Goal: Task Accomplishment & Management: Use online tool/utility

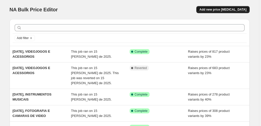
click at [223, 10] on span "Add new price [MEDICAL_DATA]" at bounding box center [222, 10] width 47 height 4
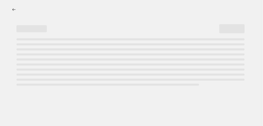
select select "percentage"
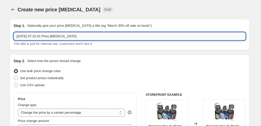
drag, startPoint x: 58, startPoint y: 37, endPoint x: 37, endPoint y: 36, distance: 20.7
click at [37, 36] on input "[DATE] 07:15:41 Price [MEDICAL_DATA]" at bounding box center [130, 36] width 232 height 8
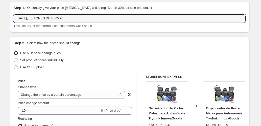
scroll to position [50, 0]
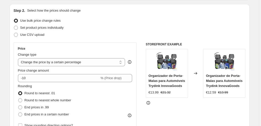
type input "[DATE], LEITORES DE EBOOK"
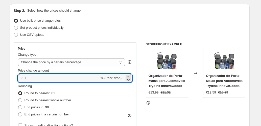
drag, startPoint x: 33, startPoint y: 78, endPoint x: 9, endPoint y: 78, distance: 24.2
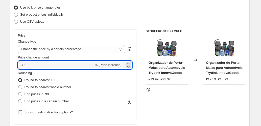
scroll to position [84, 0]
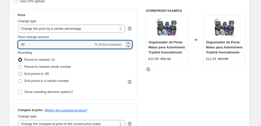
type input "30"
click at [38, 74] on span "End prices in .99" at bounding box center [36, 74] width 24 height 4
click at [18, 72] on input "End prices in .99" at bounding box center [18, 72] width 0 height 0
radio input "true"
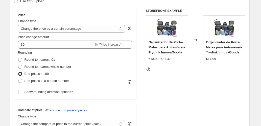
scroll to position [151, 0]
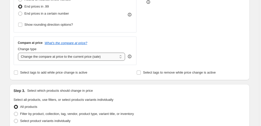
click at [95, 54] on select "Change the compare at price to the current price (sale) Change the compare at p…" at bounding box center [71, 57] width 107 height 8
select select "pp"
click at [18, 53] on select "Change the compare at price to the current price (sale) Change the compare at p…" at bounding box center [71, 57] width 107 height 8
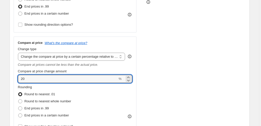
drag, startPoint x: 31, startPoint y: 78, endPoint x: 10, endPoint y: 79, distance: 21.5
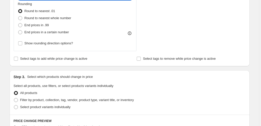
scroll to position [236, 0]
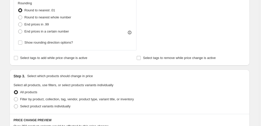
type input "65"
click at [43, 97] on span "Filter by product, collection, tag, vendor, product type, variant title, or inv…" at bounding box center [77, 99] width 114 height 4
click at [14, 97] on input "Filter by product, collection, tag, vendor, product type, variant title, or inv…" at bounding box center [14, 97] width 0 height 0
radio input "true"
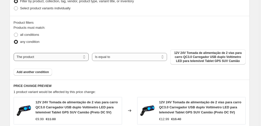
scroll to position [336, 0]
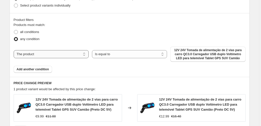
click at [74, 55] on select "The product The product's collection The product's tag The product's vendor The…" at bounding box center [51, 54] width 75 height 8
select select "collection"
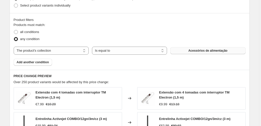
click at [188, 48] on button "Acessórios de alimentação" at bounding box center [207, 50] width 75 height 7
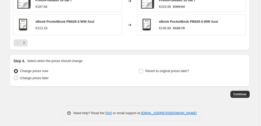
scroll to position [506, 0]
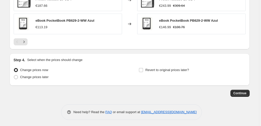
click at [246, 93] on span "Continue" at bounding box center [239, 93] width 13 height 4
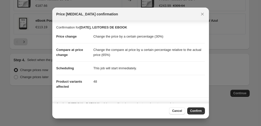
scroll to position [39, 0]
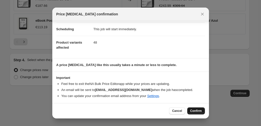
click at [196, 113] on span "Confirm" at bounding box center [196, 111] width 12 height 4
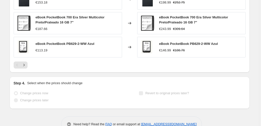
scroll to position [519, 0]
select select "percentage"
select select "pp"
select select "collection"
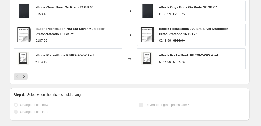
scroll to position [0, 0]
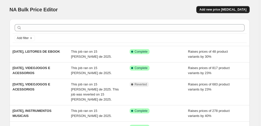
click at [219, 11] on span "Add new price [MEDICAL_DATA]" at bounding box center [222, 10] width 47 height 4
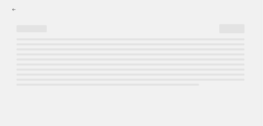
select select "percentage"
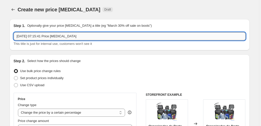
drag, startPoint x: 86, startPoint y: 36, endPoint x: 37, endPoint y: 36, distance: 48.7
click at [37, 36] on input "[DATE] 07:15:41 Price [MEDICAL_DATA]" at bounding box center [130, 36] width 232 height 8
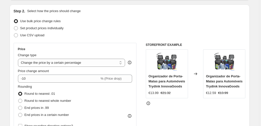
scroll to position [50, 0]
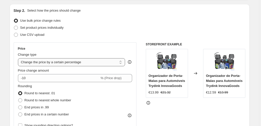
type input "[DATE], TELEMOVEIS E SMARTPHONES"
click at [53, 63] on select "Change the price to a certain amount Change the price by a certain amount Chang…" at bounding box center [71, 62] width 107 height 8
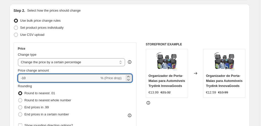
drag, startPoint x: 19, startPoint y: 78, endPoint x: 7, endPoint y: 77, distance: 11.4
type input "0"
type input "30"
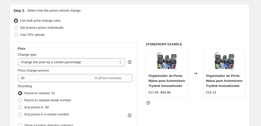
click at [16, 69] on div "Price Change type Change the price to a certain amount Change the price by a ce…" at bounding box center [75, 87] width 123 height 91
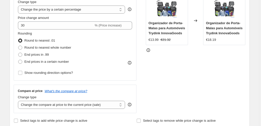
scroll to position [118, 0]
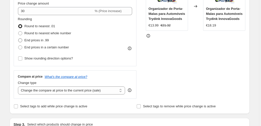
click at [34, 40] on span "End prices in .99" at bounding box center [36, 40] width 24 height 4
click at [18, 39] on input "End prices in .99" at bounding box center [18, 38] width 0 height 0
radio input "true"
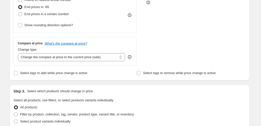
scroll to position [151, 0]
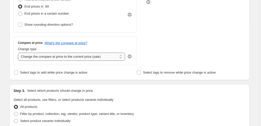
click at [61, 58] on select "Change the compare at price to the current price (sale) Change the compare at p…" at bounding box center [71, 57] width 107 height 8
click at [18, 53] on select "Change the compare at price to the current price (sale) Change the compare at p…" at bounding box center [71, 57] width 107 height 8
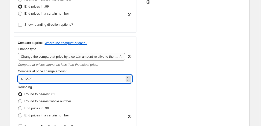
click at [58, 80] on input "12.00" at bounding box center [74, 79] width 100 height 8
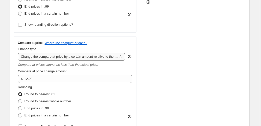
click at [106, 53] on select "Change the compare at price to the current price (sale) Change the compare at p…" at bounding box center [71, 57] width 107 height 8
select select "pp"
click at [18, 53] on select "Change the compare at price to the current price (sale) Change the compare at p…" at bounding box center [71, 57] width 107 height 8
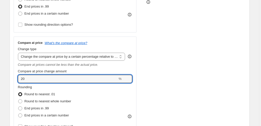
type input "70"
click at [168, 69] on div "STOREFRONT EXAMPLE Organizador de Porta-Malas para Automóveis Trydink InnovaGoo…" at bounding box center [196, 37] width 100 height 193
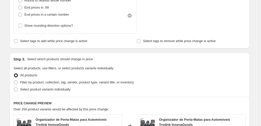
scroll to position [269, 0]
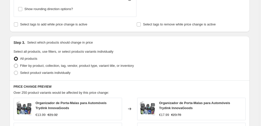
click at [71, 65] on span "Filter by product, collection, tag, vendor, product type, variant title, or inv…" at bounding box center [77, 66] width 114 height 4
click at [14, 64] on input "Filter by product, collection, tag, vendor, product type, variant title, or inv…" at bounding box center [14, 64] width 0 height 0
radio input "true"
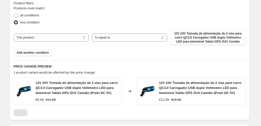
scroll to position [353, 0]
drag, startPoint x: 65, startPoint y: 37, endPoint x: 66, endPoint y: 40, distance: 3.1
click at [65, 37] on select "The product The product's collection The product's tag The product's vendor The…" at bounding box center [51, 37] width 75 height 8
select select "collection"
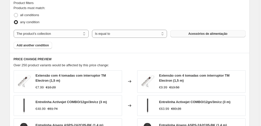
click at [179, 33] on button "Acessórios de alimentação" at bounding box center [207, 33] width 75 height 7
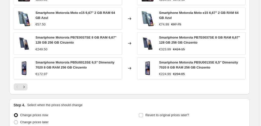
scroll to position [488, 0]
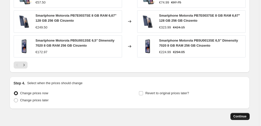
click at [245, 115] on span "Continue" at bounding box center [239, 117] width 13 height 4
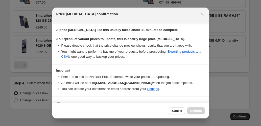
scroll to position [82, 0]
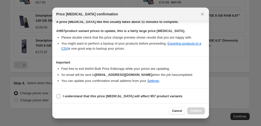
click at [64, 94] on b "I understand that this price [MEDICAL_DATA] will affect 957 product variants" at bounding box center [122, 96] width 119 height 4
click at [61, 94] on input "I understand that this price [MEDICAL_DATA] will affect 957 product variants" at bounding box center [59, 96] width 4 height 4
checkbox input "true"
click at [189, 108] on button "Confirm" at bounding box center [196, 111] width 18 height 7
